Goal: Find specific page/section

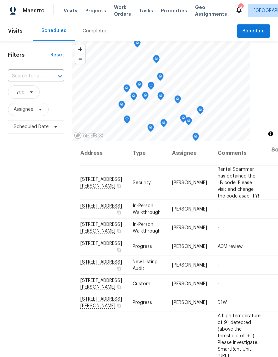
click at [116, 9] on span "Work Orders" at bounding box center [122, 10] width 17 height 13
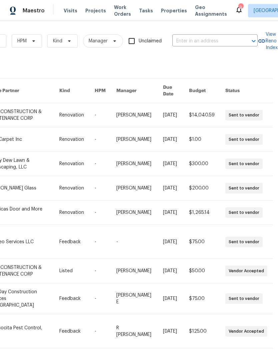
scroll to position [0, 110]
click at [219, 40] on input "text" at bounding box center [206, 41] width 67 height 10
type input "22935"
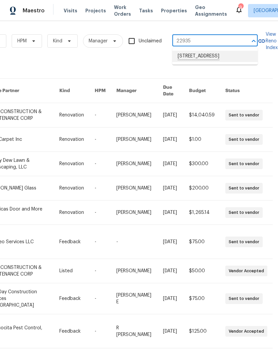
click at [232, 58] on li "[STREET_ADDRESS]" at bounding box center [215, 56] width 85 height 11
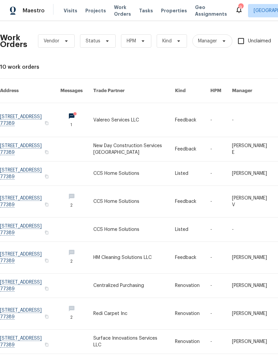
click at [145, 107] on link at bounding box center [134, 120] width 82 height 34
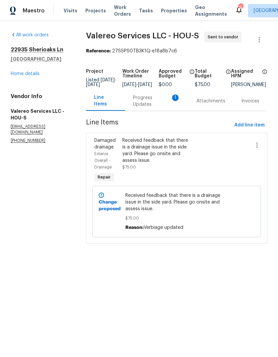
click at [166, 148] on div "Received feedback that there is a drainage issue in the side yard. Please go on…" at bounding box center [156, 150] width 66 height 27
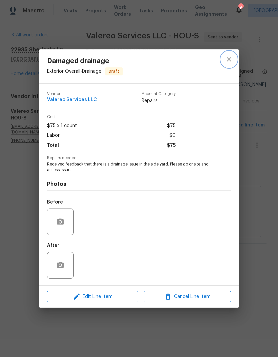
click at [232, 58] on icon "close" at bounding box center [229, 59] width 8 height 8
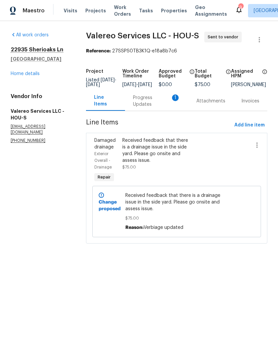
click at [152, 107] on div "Progress Updates 1" at bounding box center [156, 100] width 47 height 13
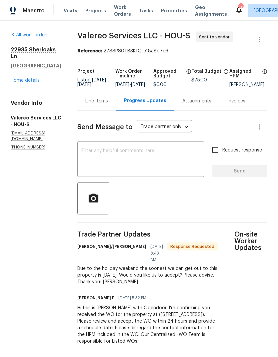
scroll to position [25, 0]
